Goal: Task Accomplishment & Management: Manage account settings

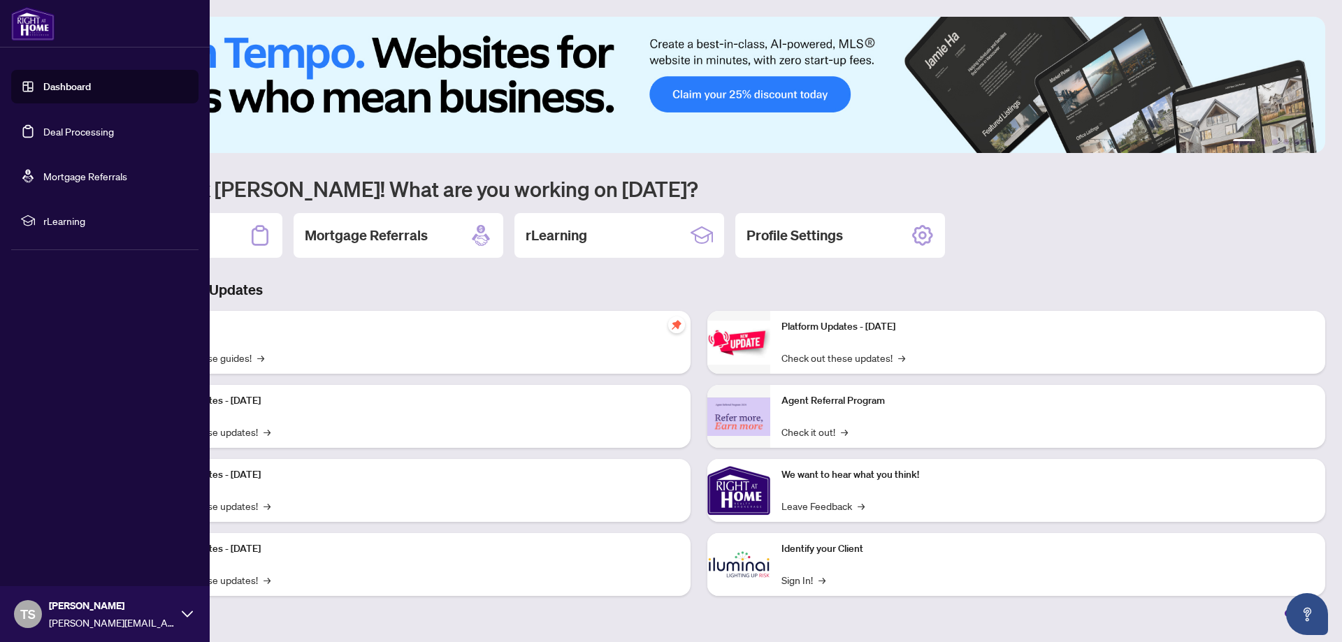
click at [83, 130] on link "Deal Processing" at bounding box center [78, 131] width 71 height 13
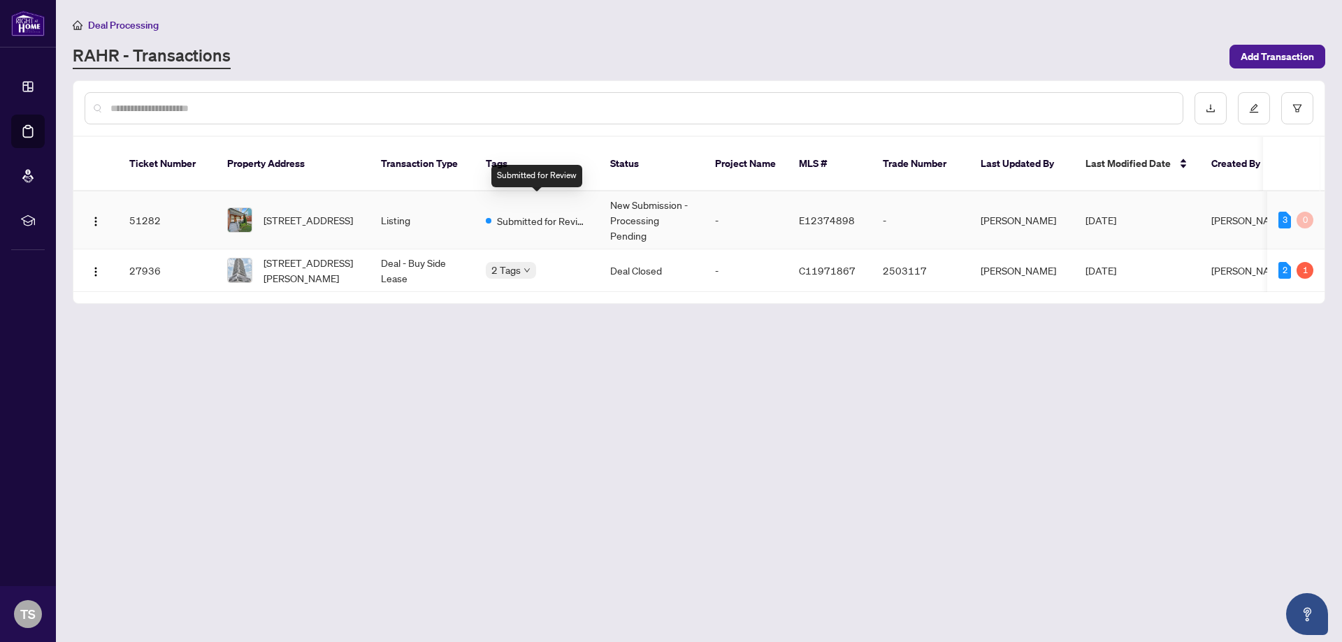
click at [550, 213] on span "Submitted for Review" at bounding box center [542, 220] width 91 height 15
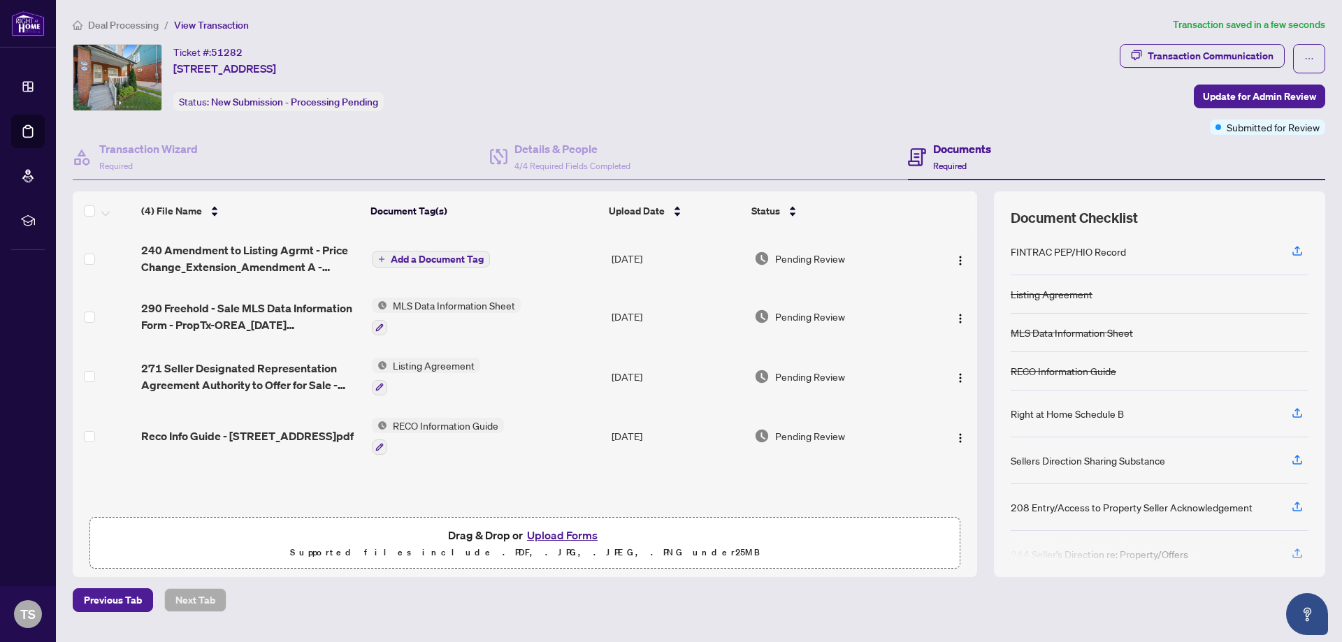
scroll to position [75, 0]
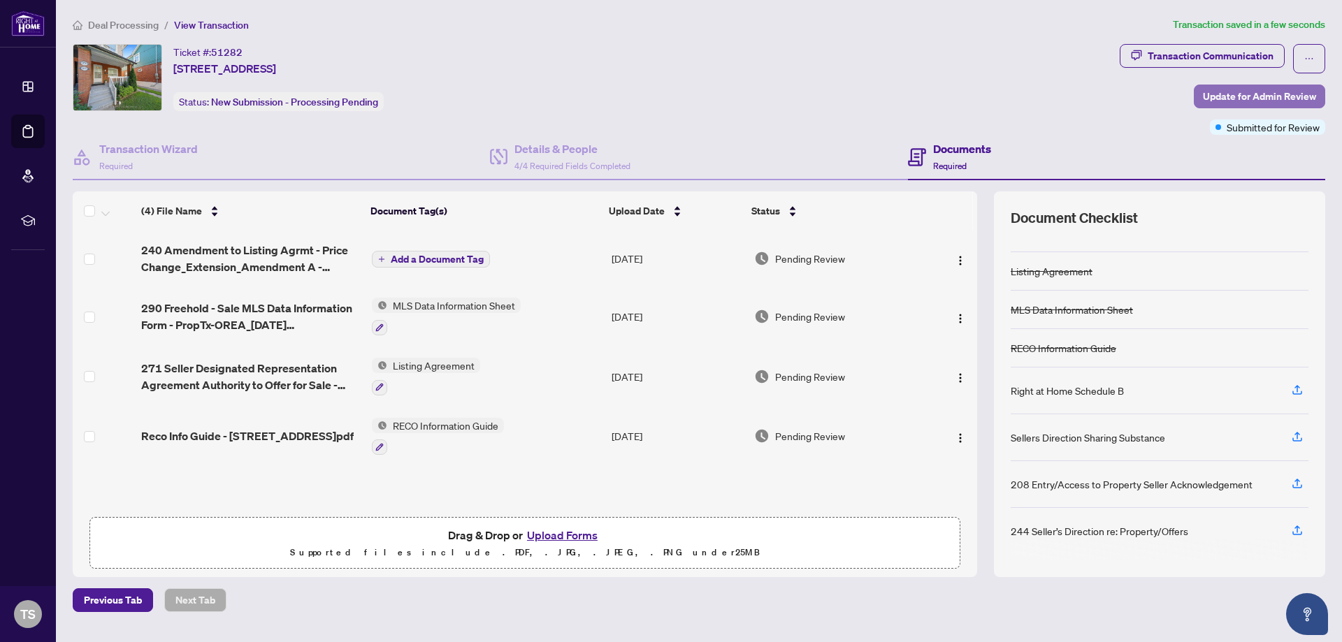
click at [1275, 92] on span "Update for Admin Review" at bounding box center [1259, 96] width 113 height 22
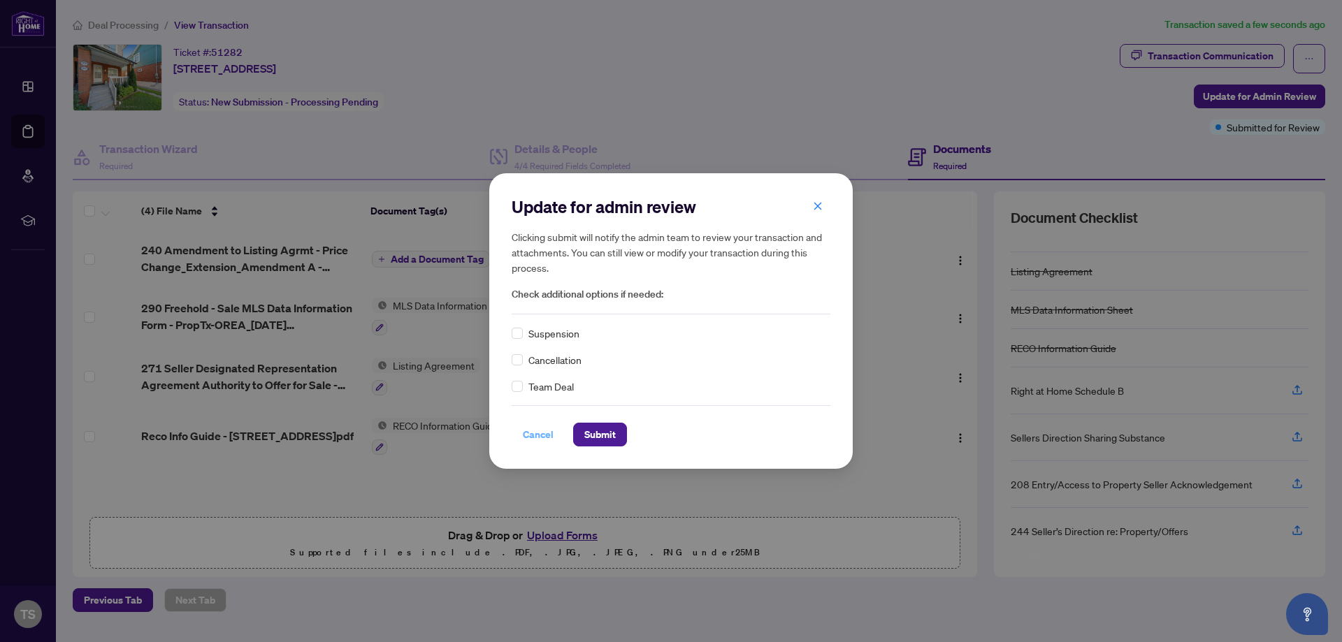
click at [528, 431] on span "Cancel" at bounding box center [538, 435] width 31 height 22
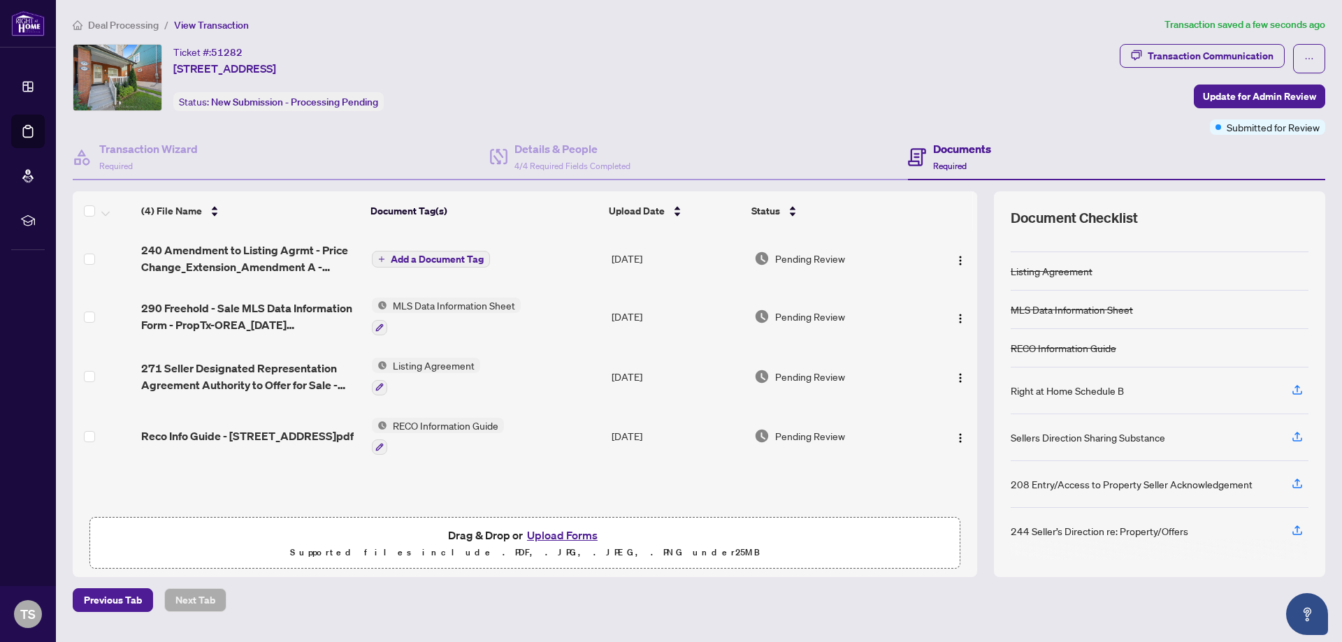
click at [611, 68] on div "Ticket #: 51282 [STREET_ADDRESS] Status: New Submission - Processing Pending" at bounding box center [593, 77] width 1041 height 67
